Goal: Information Seeking & Learning: Check status

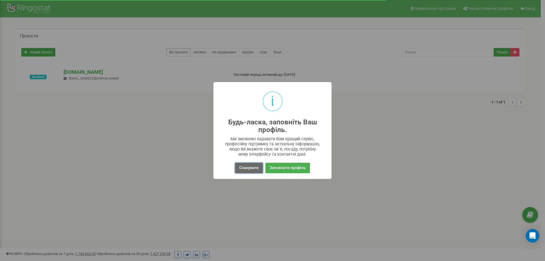
click at [248, 169] on button "Скасувати" at bounding box center [249, 168] width 28 height 11
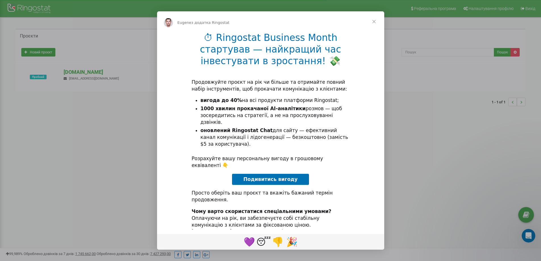
scroll to position [8, 0]
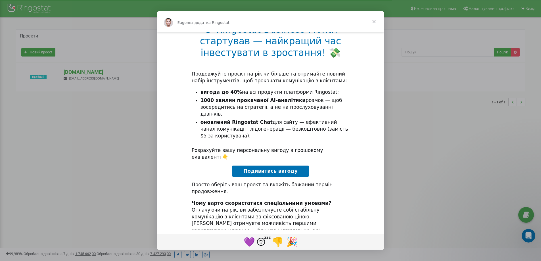
click at [374, 21] on span "Закрити" at bounding box center [374, 21] width 20 height 20
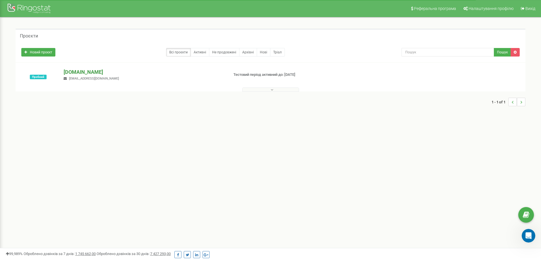
click at [79, 72] on p "[DOMAIN_NAME]" at bounding box center [144, 71] width 160 height 7
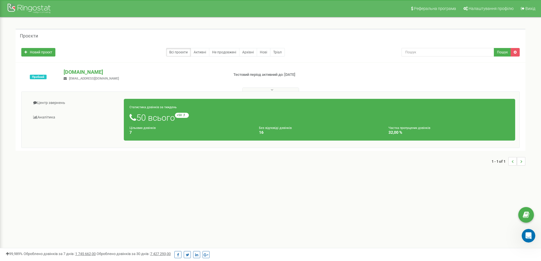
click at [319, 127] on div "Без відповіді дзвінків 16" at bounding box center [320, 130] width 130 height 10
click at [45, 114] on link "Аналiтика" at bounding box center [75, 117] width 98 height 14
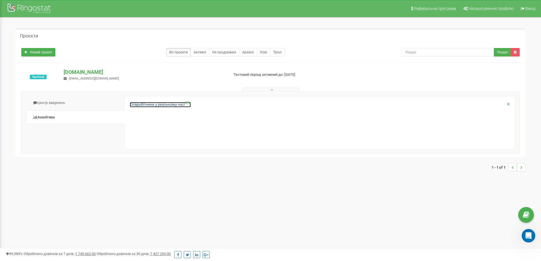
click at [156, 104] on link "Співробітники у реальному часі NEW" at bounding box center [160, 104] width 61 height 5
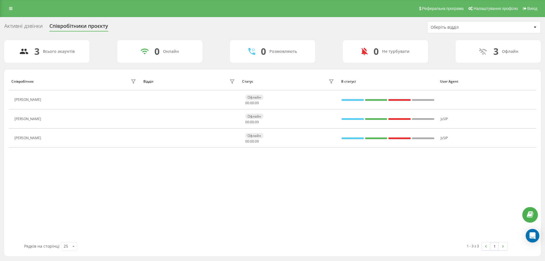
click at [493, 52] on div "3 Офлайн" at bounding box center [498, 51] width 85 height 23
click at [483, 53] on icon at bounding box center [483, 51] width 9 height 9
click at [518, 33] on div "Активні дзвінки Співробітники проєкту Оберіть відділ 3 Всього акаунтів 0 Онлайн…" at bounding box center [272, 138] width 537 height 235
click at [521, 28] on div "Оберіть відділ" at bounding box center [481, 27] width 101 height 5
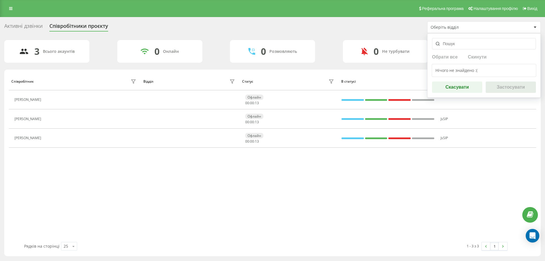
click at [531, 28] on div "Оберіть відділ" at bounding box center [481, 27] width 101 height 5
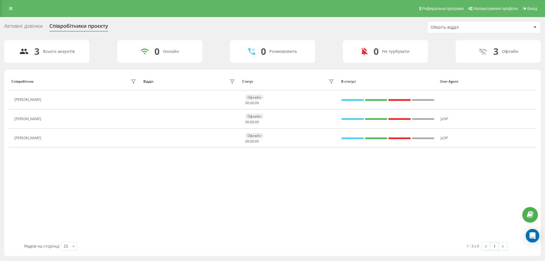
click at [28, 26] on div "Активні дзвінки" at bounding box center [23, 27] width 38 height 9
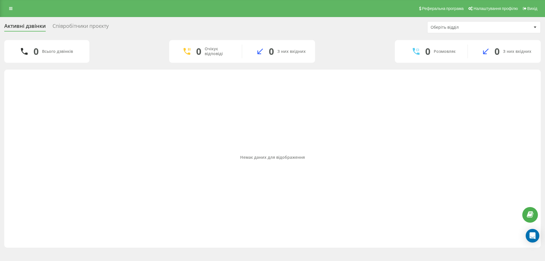
drag, startPoint x: 78, startPoint y: 22, endPoint x: 80, endPoint y: 28, distance: 6.2
click at [79, 25] on div "Активні дзвінки Співробітники проєкту Оберіть відділ" at bounding box center [272, 27] width 537 height 12
click at [80, 28] on div "Співробітники проєкту" at bounding box center [81, 27] width 56 height 9
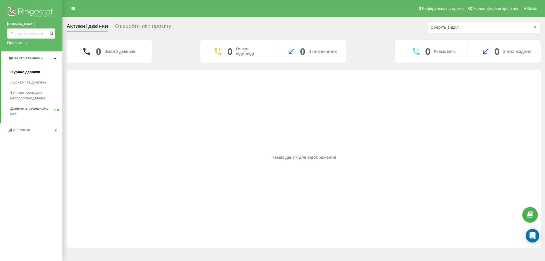
click at [34, 72] on span "Журнал дзвінків" at bounding box center [25, 72] width 30 height 6
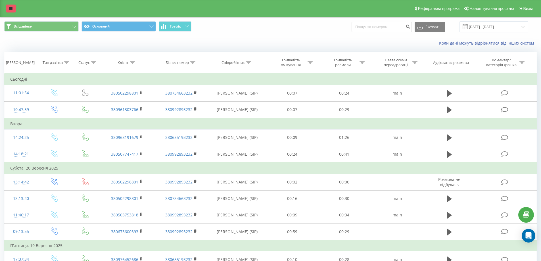
click at [10, 5] on link at bounding box center [11, 9] width 10 height 8
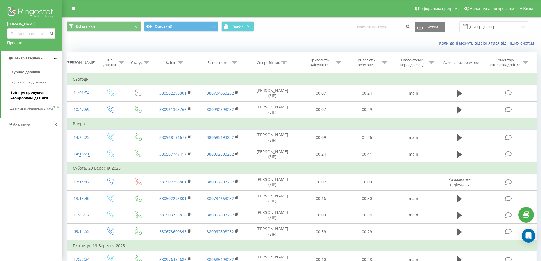
click at [36, 97] on span "Звіт про пропущені необроблені дзвінки" at bounding box center [34, 95] width 49 height 11
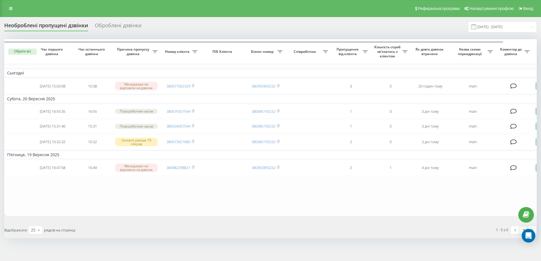
click at [112, 27] on div "Оброблені дзвінки" at bounding box center [118, 26] width 47 height 9
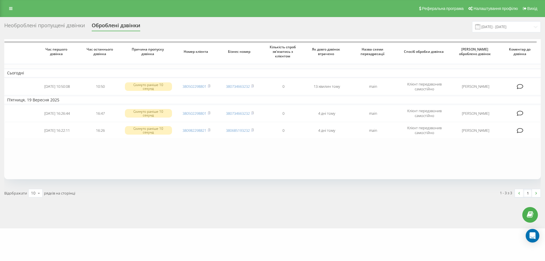
click at [66, 25] on div "Необроблені пропущені дзвінки" at bounding box center [44, 26] width 81 height 9
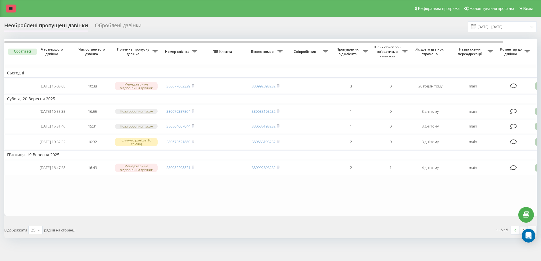
click at [12, 7] on icon at bounding box center [10, 9] width 3 height 4
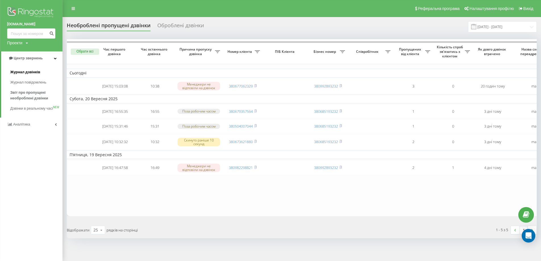
click at [34, 71] on span "Журнал дзвінків" at bounding box center [25, 72] width 30 height 6
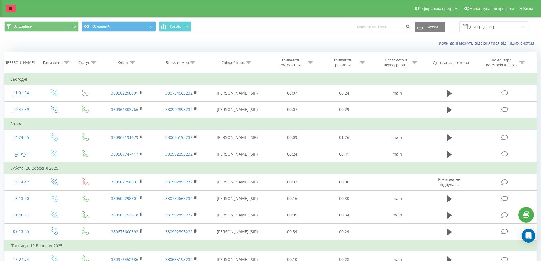
click at [12, 7] on icon at bounding box center [10, 9] width 3 height 4
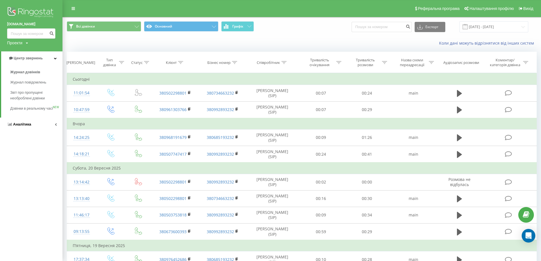
click at [55, 126] on icon at bounding box center [56, 124] width 2 height 3
click at [24, 91] on span "Співробітники у реальному часі" at bounding box center [31, 88] width 43 height 11
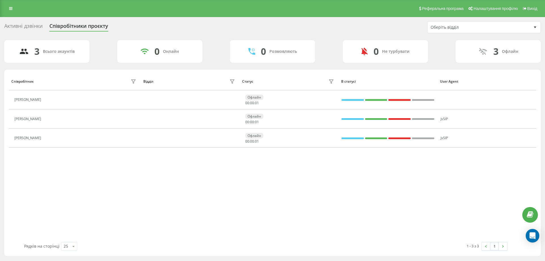
click at [512, 52] on div "Офлайн" at bounding box center [510, 51] width 16 height 5
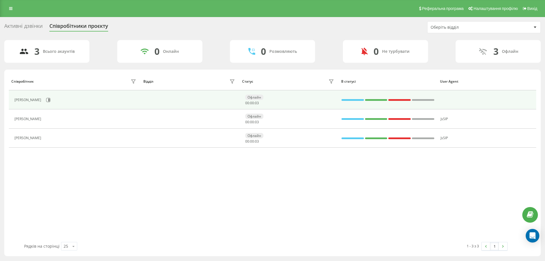
click at [254, 97] on div "Офлайн" at bounding box center [254, 97] width 18 height 5
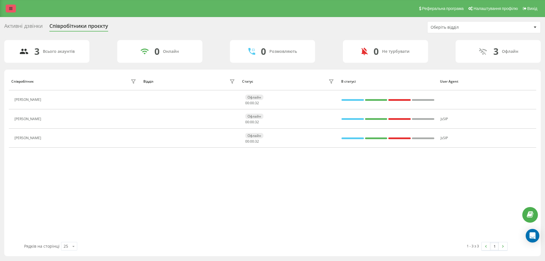
click at [9, 8] on icon at bounding box center [10, 9] width 3 height 4
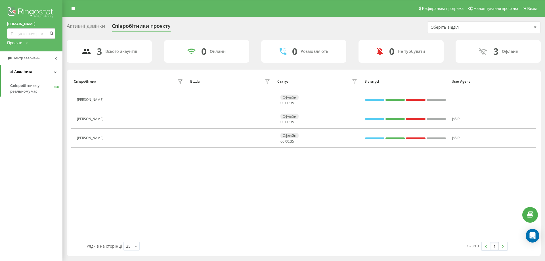
click at [56, 73] on icon at bounding box center [55, 71] width 3 height 3
click at [56, 73] on icon at bounding box center [56, 71] width 2 height 3
click at [74, 9] on icon at bounding box center [73, 9] width 3 height 4
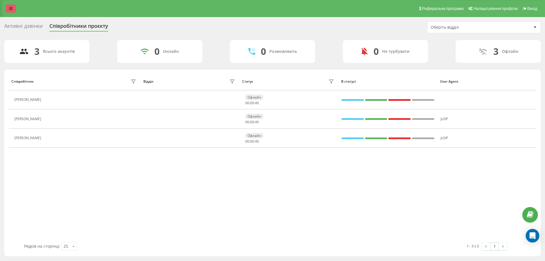
click at [11, 7] on icon at bounding box center [10, 9] width 3 height 4
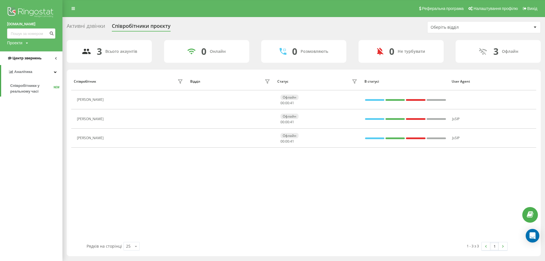
click at [58, 56] on link "Центр звернень" at bounding box center [31, 58] width 62 height 14
click at [32, 73] on span "Журнал дзвінків" at bounding box center [25, 72] width 30 height 6
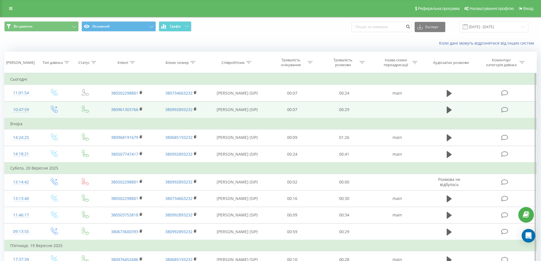
scroll to position [45, 0]
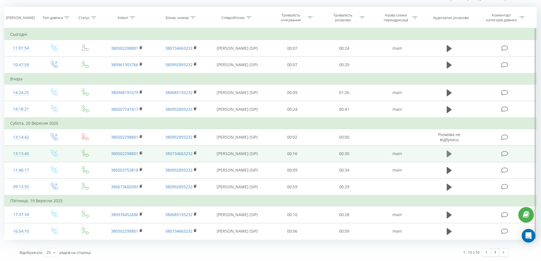
click at [449, 154] on icon at bounding box center [449, 154] width 5 height 7
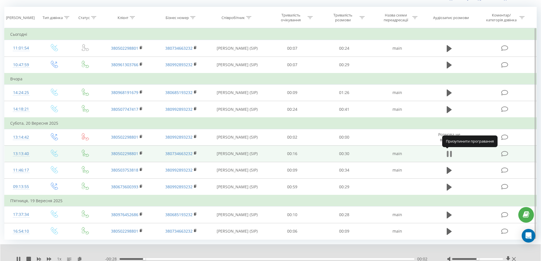
click at [450, 154] on icon at bounding box center [449, 154] width 5 height 8
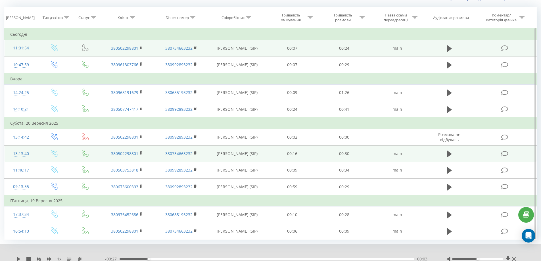
click at [506, 49] on icon at bounding box center [504, 48] width 7 height 6
